Goal: Navigation & Orientation: Find specific page/section

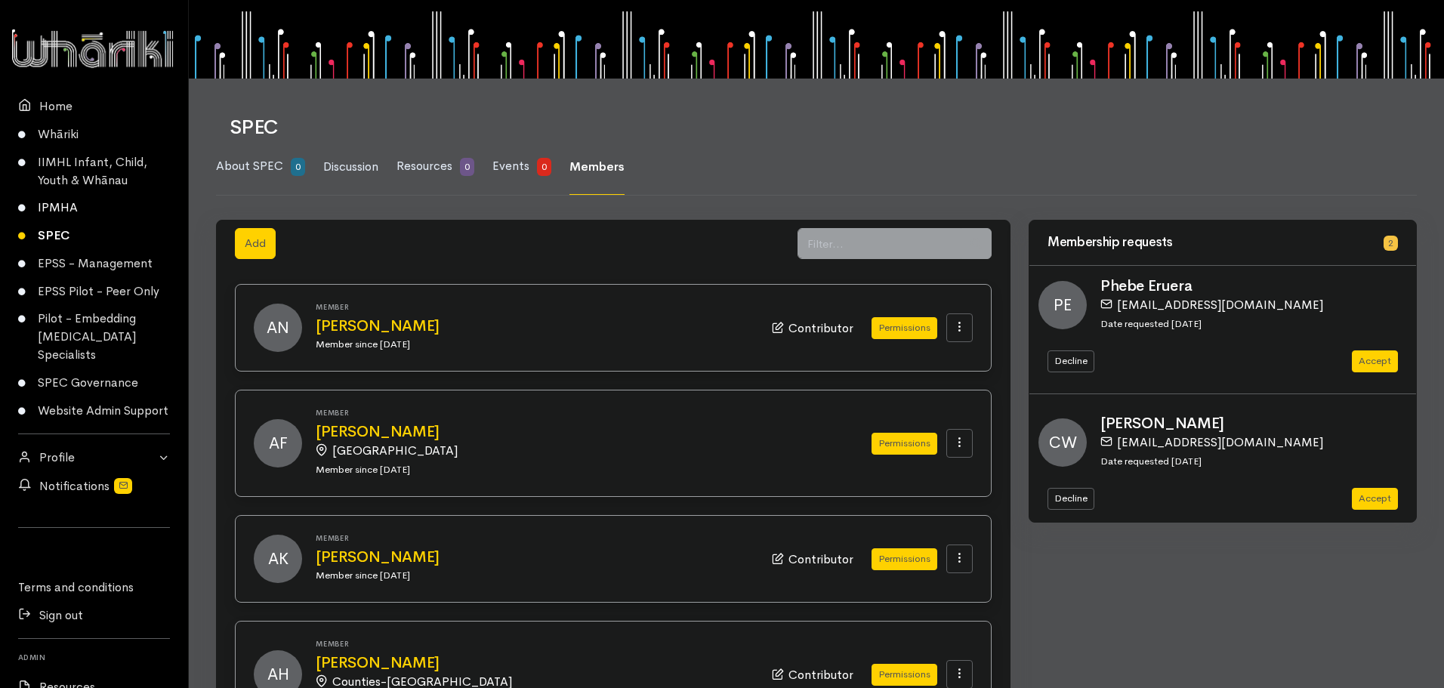
click at [63, 210] on link "IPMHA" at bounding box center [94, 208] width 188 height 28
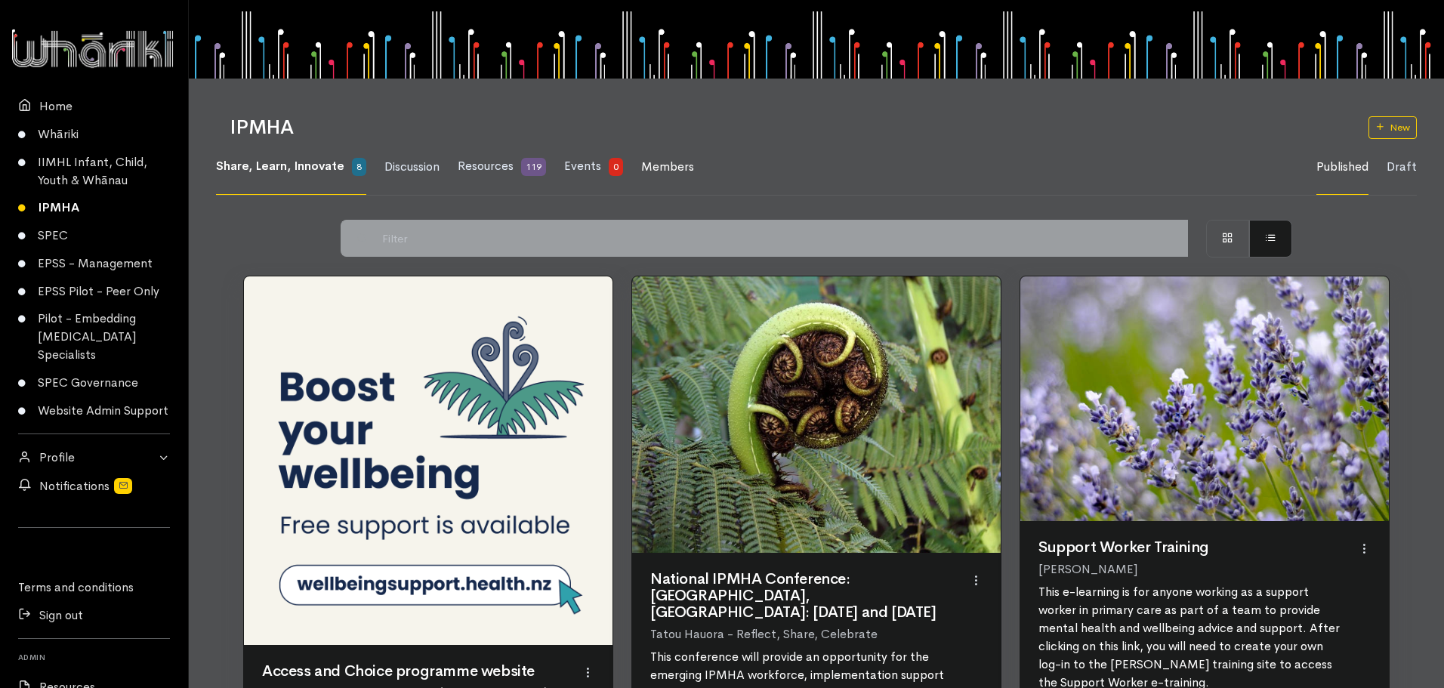
click at [665, 162] on span "Members" at bounding box center [667, 167] width 53 height 16
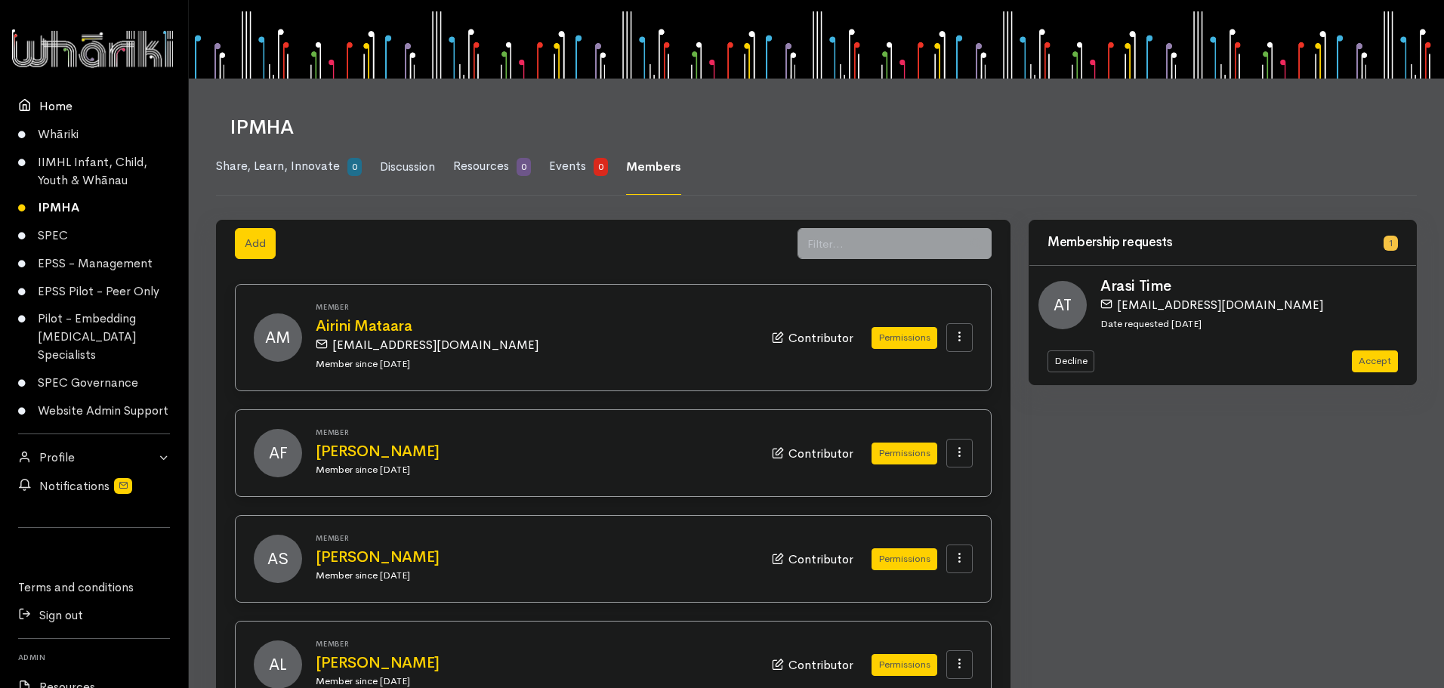
click at [50, 103] on link "Home" at bounding box center [94, 106] width 188 height 28
